Goal: Task Accomplishment & Management: Use online tool/utility

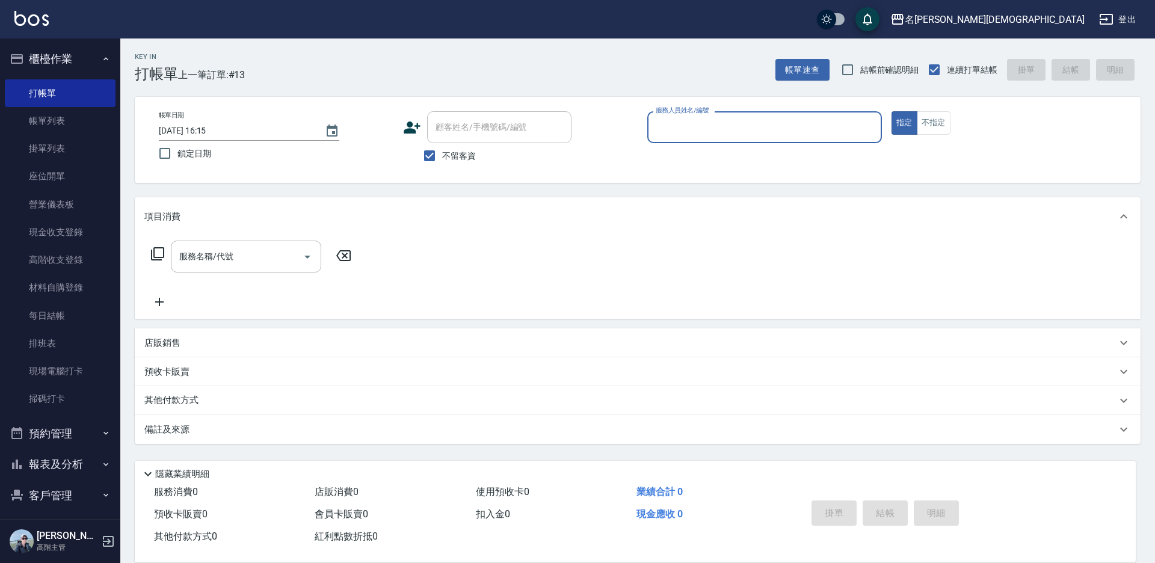
click at [721, 116] on div "服務人員姓名/編號" at bounding box center [764, 127] width 235 height 32
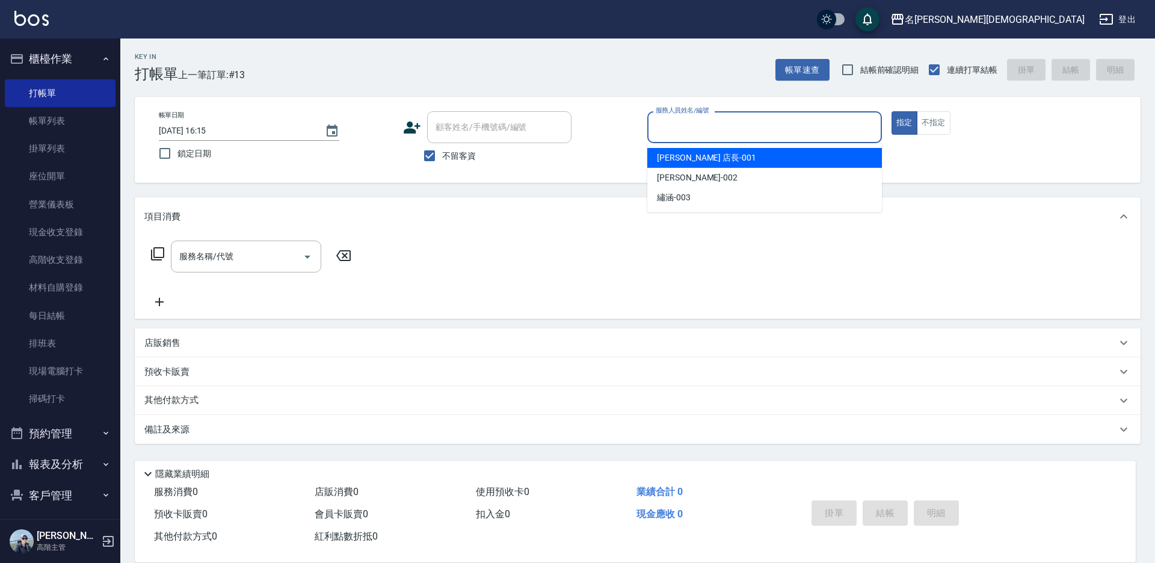
click at [698, 155] on span "[PERSON_NAME] 店長 -001" at bounding box center [706, 158] width 99 height 13
type input "[PERSON_NAME] 店長-001"
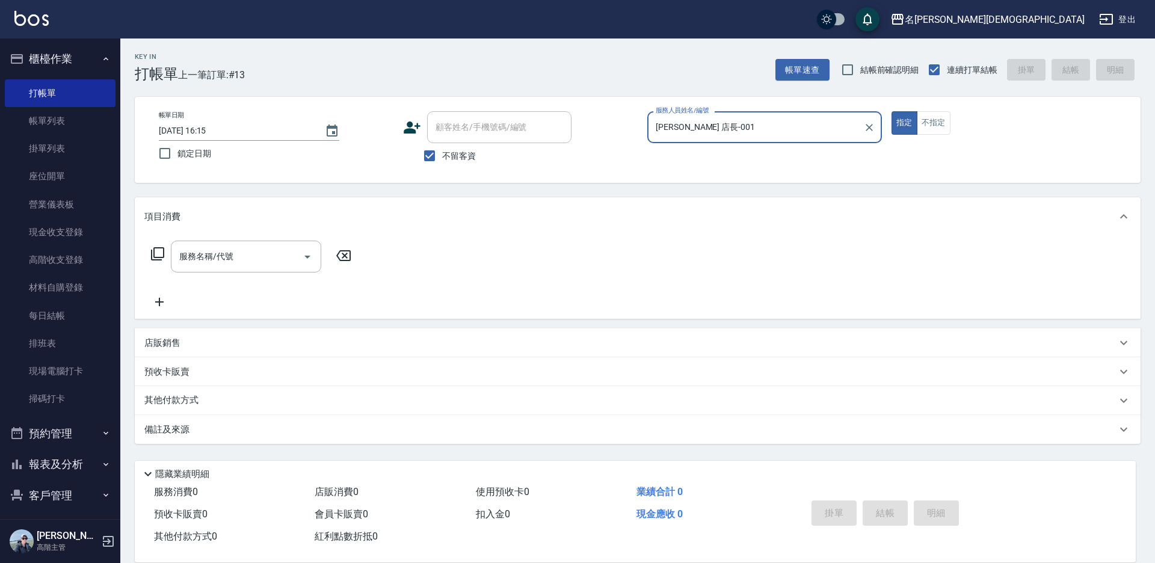
click at [156, 256] on icon at bounding box center [157, 254] width 14 height 14
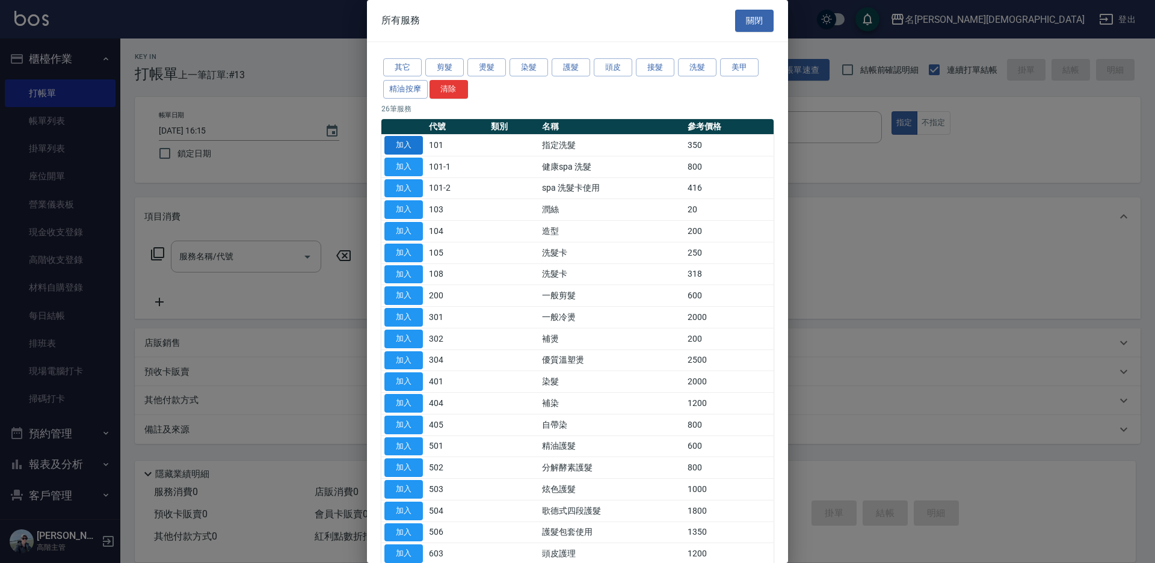
click at [403, 146] on button "加入" at bounding box center [403, 145] width 38 height 19
type input "指定洗髮(101)"
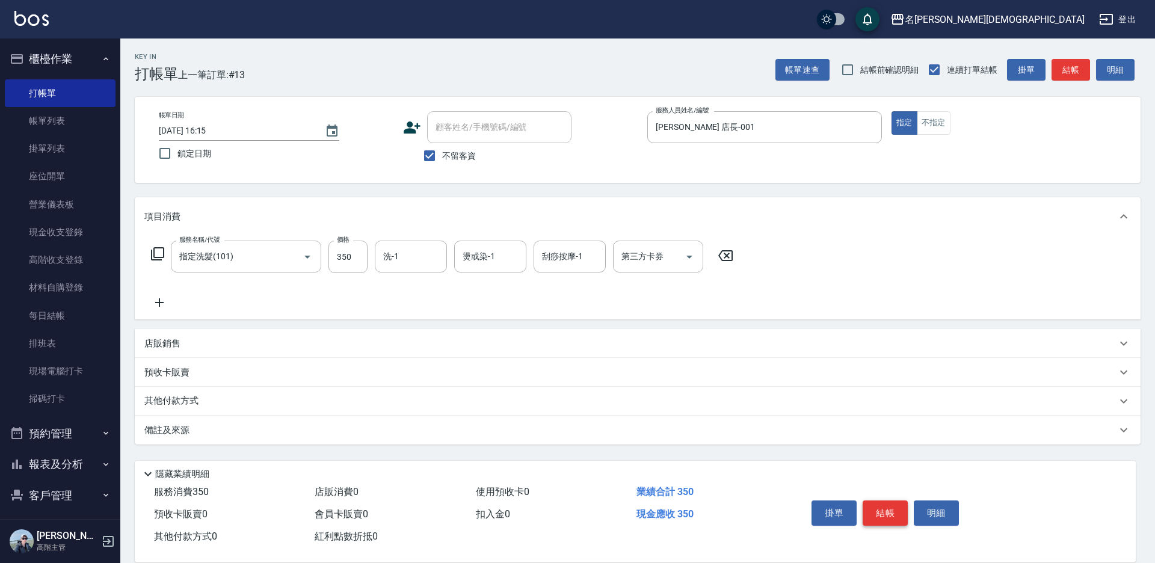
click at [881, 510] on button "結帳" at bounding box center [884, 512] width 45 height 25
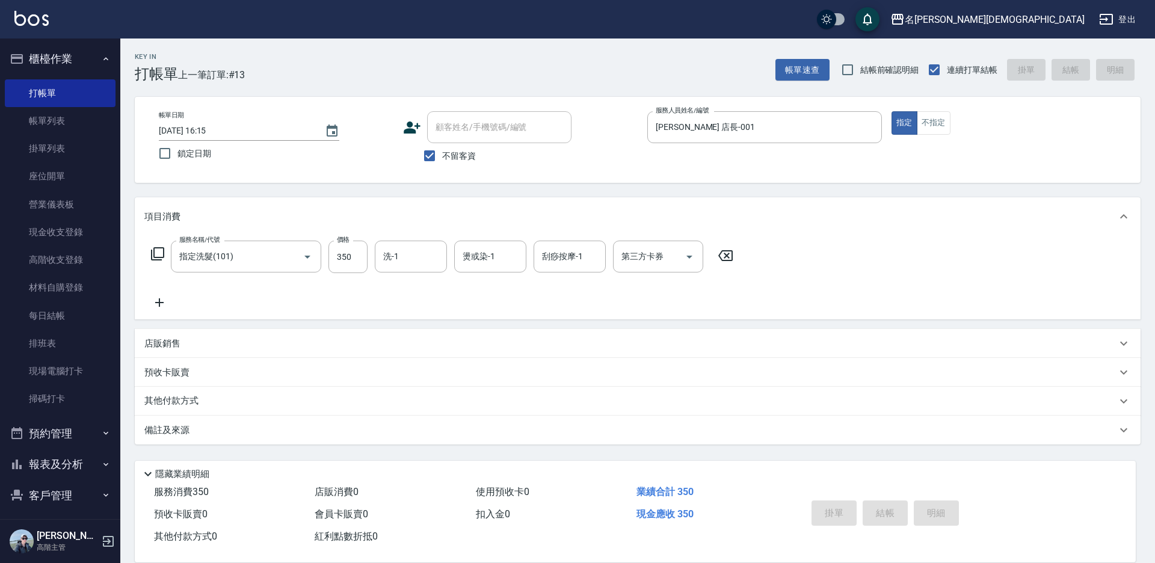
type input "[DATE] 17:07"
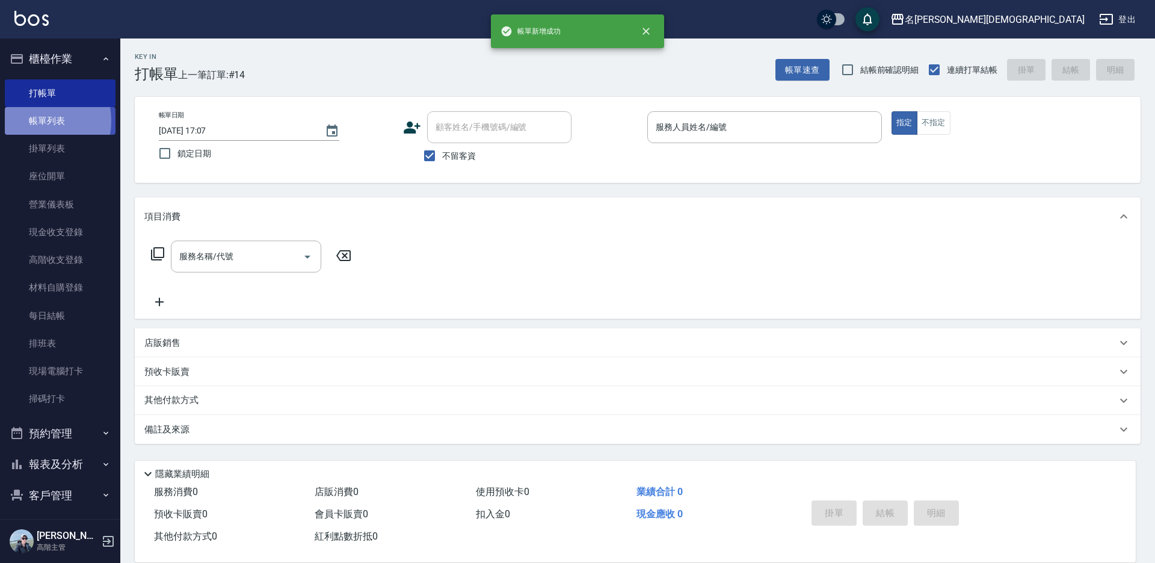
click at [31, 121] on link "帳單列表" at bounding box center [60, 121] width 111 height 28
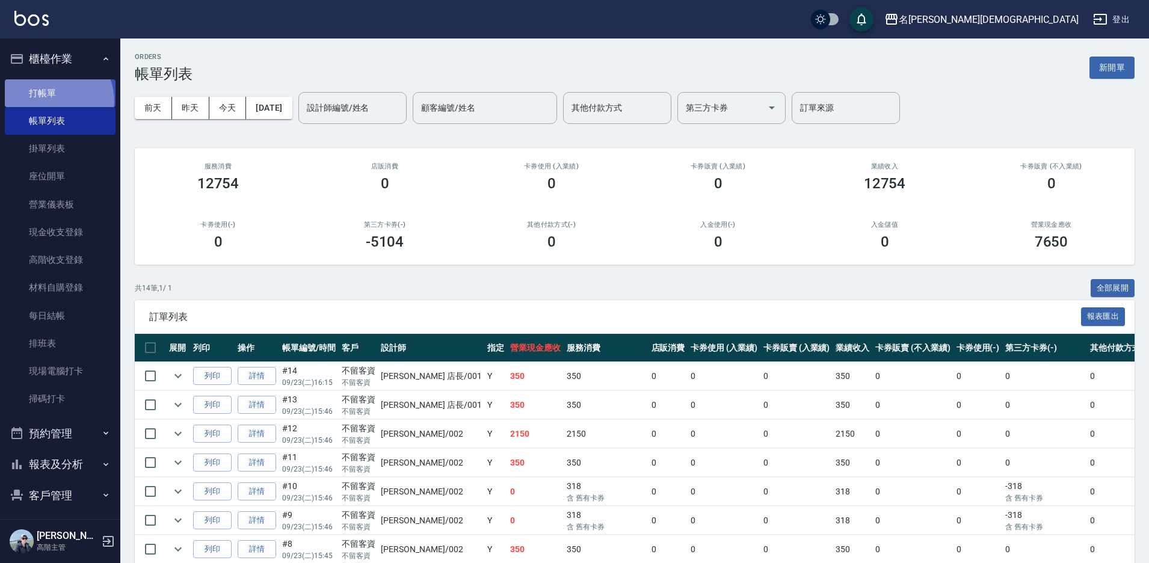
click at [49, 101] on link "打帳單" at bounding box center [60, 93] width 111 height 28
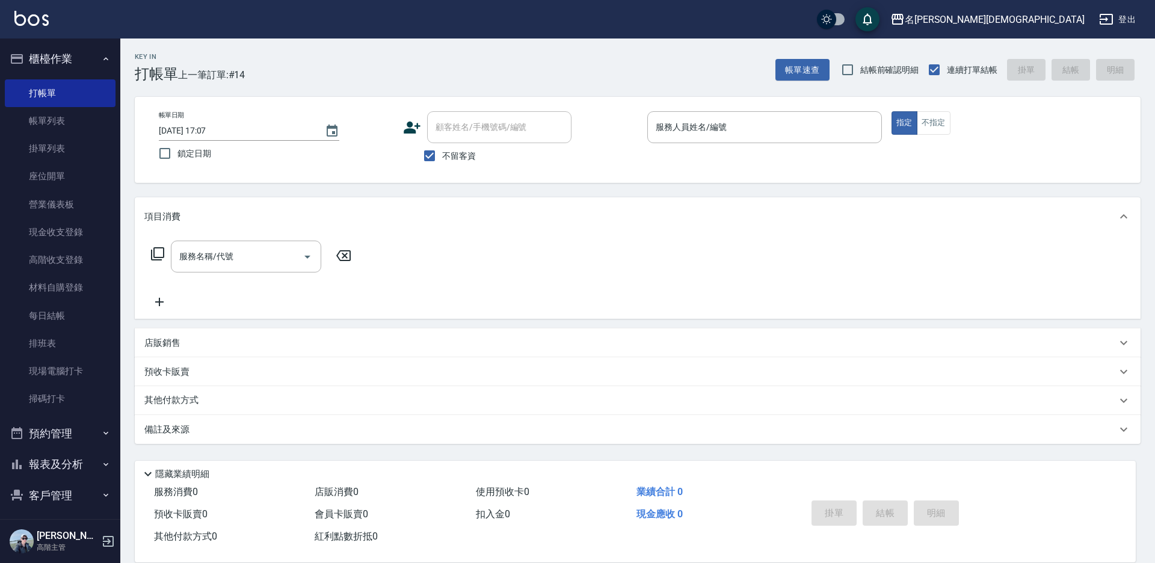
click at [334, 78] on div "Key In 打帳單 上一筆訂單:#14 帳單速查 結帳前確認明細 連續打單結帳 掛單 結帳 明細" at bounding box center [630, 60] width 1020 height 44
click at [81, 124] on link "帳單列表" at bounding box center [60, 121] width 111 height 28
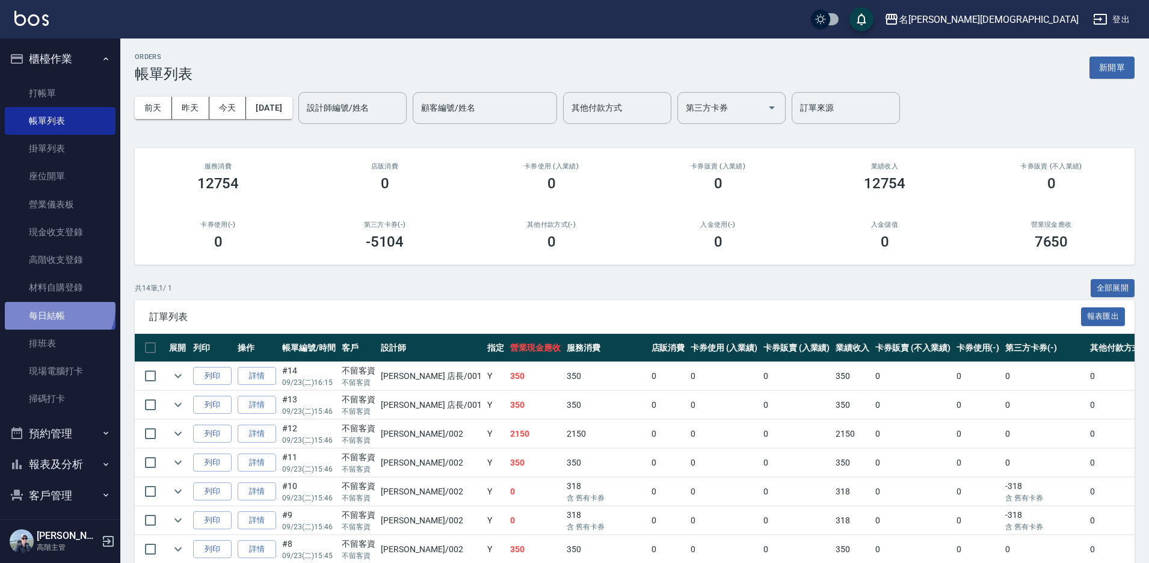
click at [58, 307] on link "每日結帳" at bounding box center [60, 316] width 111 height 28
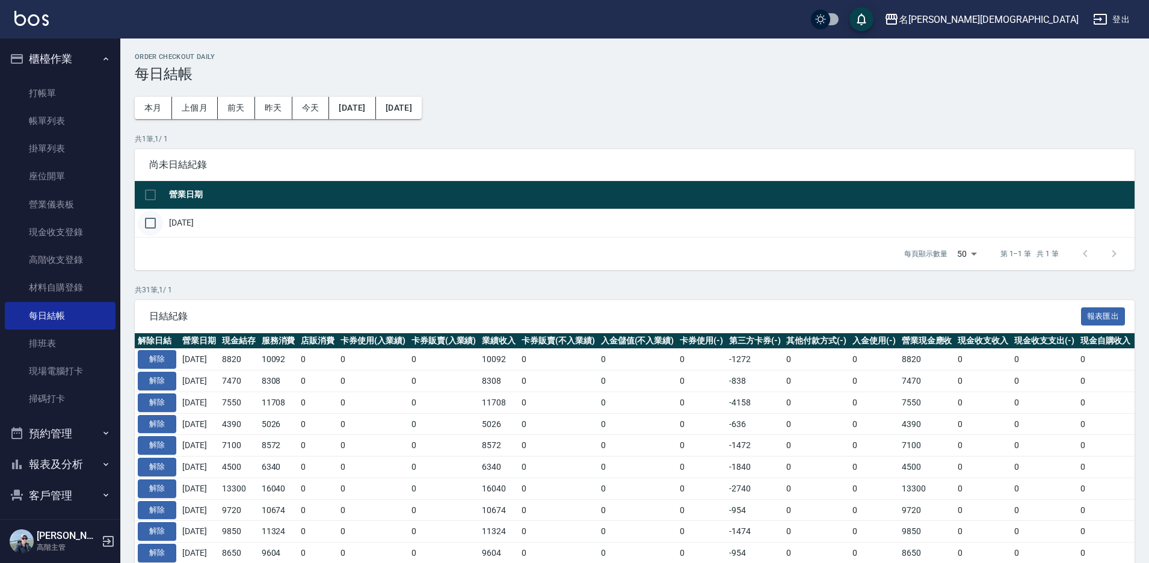
click at [153, 224] on input "checkbox" at bounding box center [150, 222] width 25 height 25
checkbox input "true"
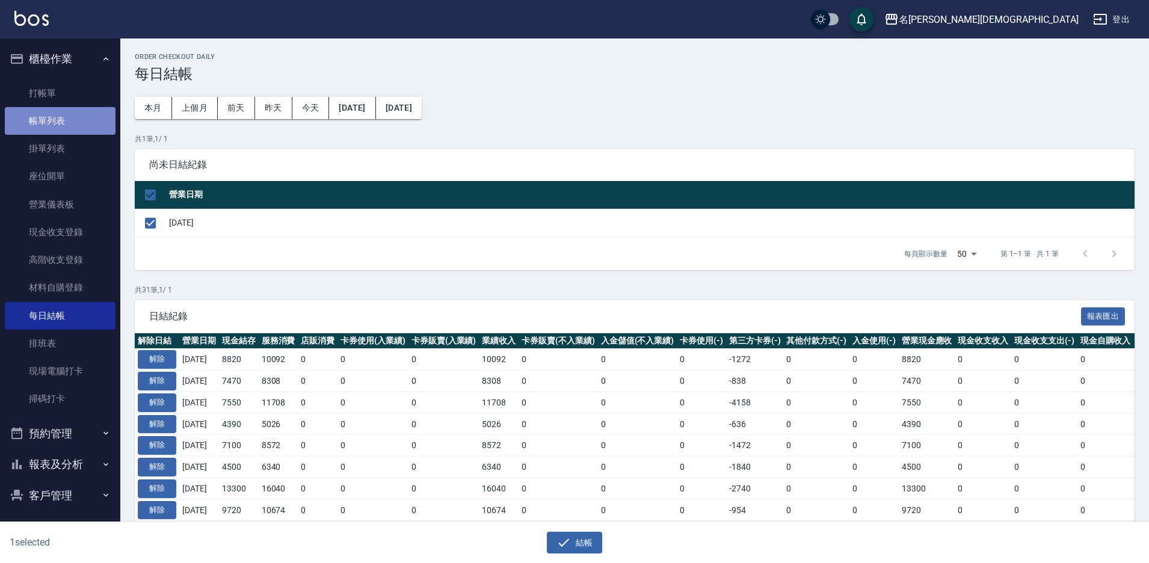
click at [76, 127] on link "帳單列表" at bounding box center [60, 121] width 111 height 28
